Goal: Communication & Community: Answer question/provide support

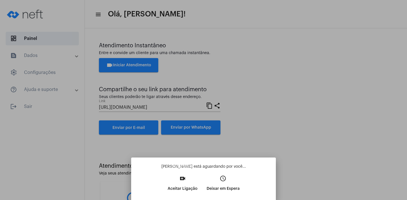
click at [175, 183] on button "video_call Aceitar Ligação" at bounding box center [182, 185] width 39 height 24
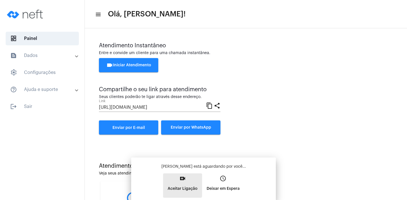
click at [175, 183] on div "[PERSON_NAME] está aguardando por você... video_call Aceitar Ligação access_tim…" at bounding box center [204, 181] width 136 height 34
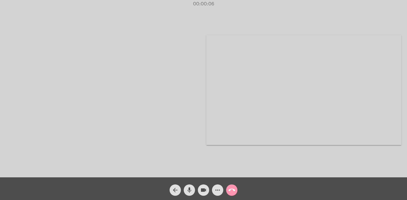
click at [113, 121] on div at bounding box center [103, 90] width 195 height 176
click at [234, 190] on mat-icon "call_end" at bounding box center [232, 189] width 7 height 7
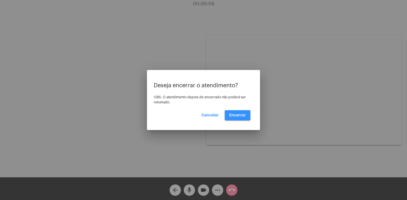
click at [239, 115] on span "Encerrar" at bounding box center [237, 115] width 17 height 4
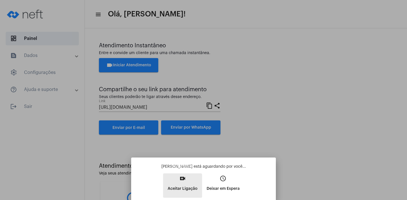
click at [181, 187] on p "Aceitar Ligação" at bounding box center [183, 188] width 30 height 10
